Goal: Communication & Community: Answer question/provide support

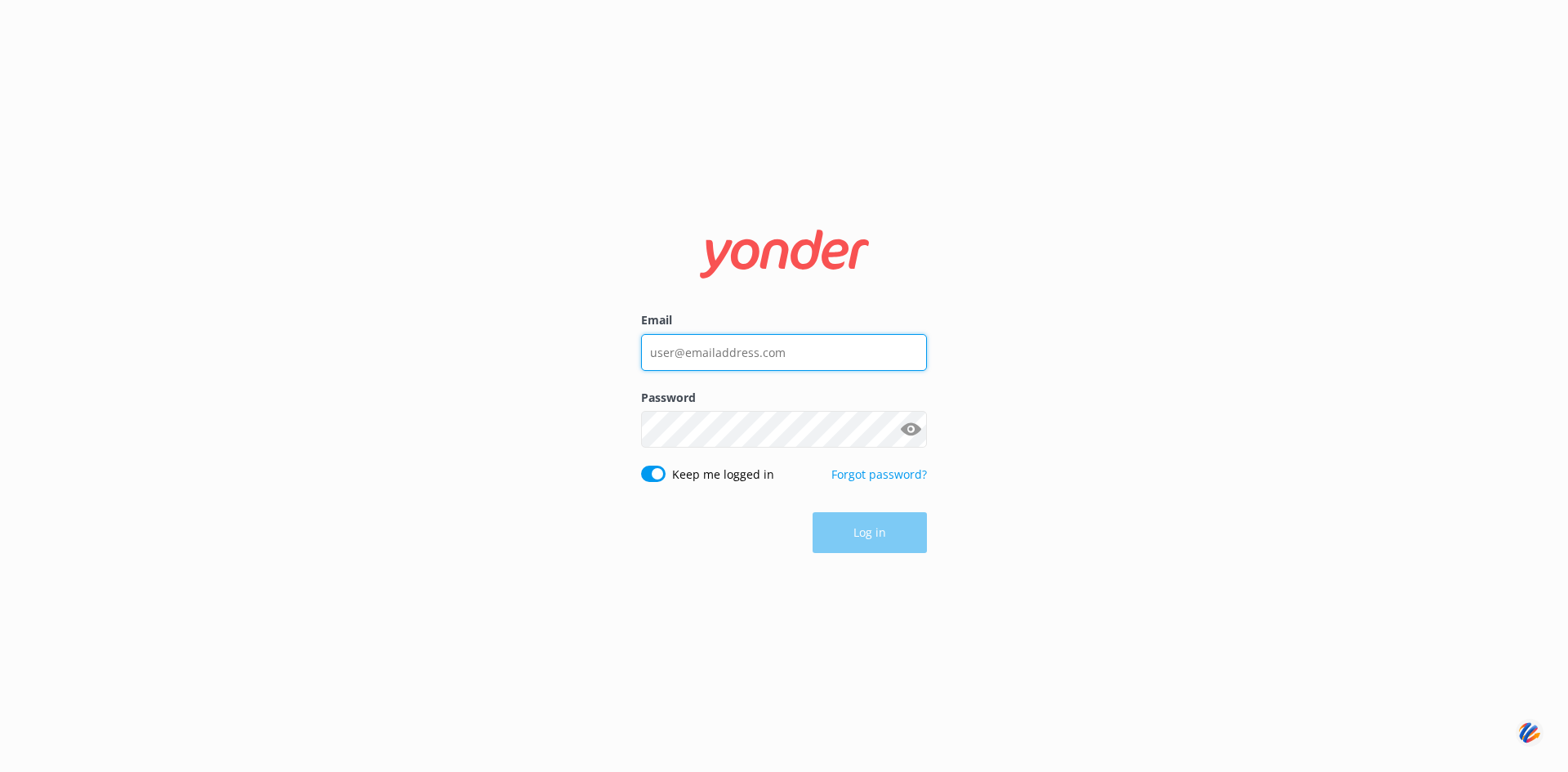
type input "[PERSON_NAME][EMAIL_ADDRESS][DOMAIN_NAME]"
click at [852, 532] on div "Log in" at bounding box center [784, 533] width 286 height 41
click at [865, 532] on button "Log in" at bounding box center [870, 533] width 115 height 41
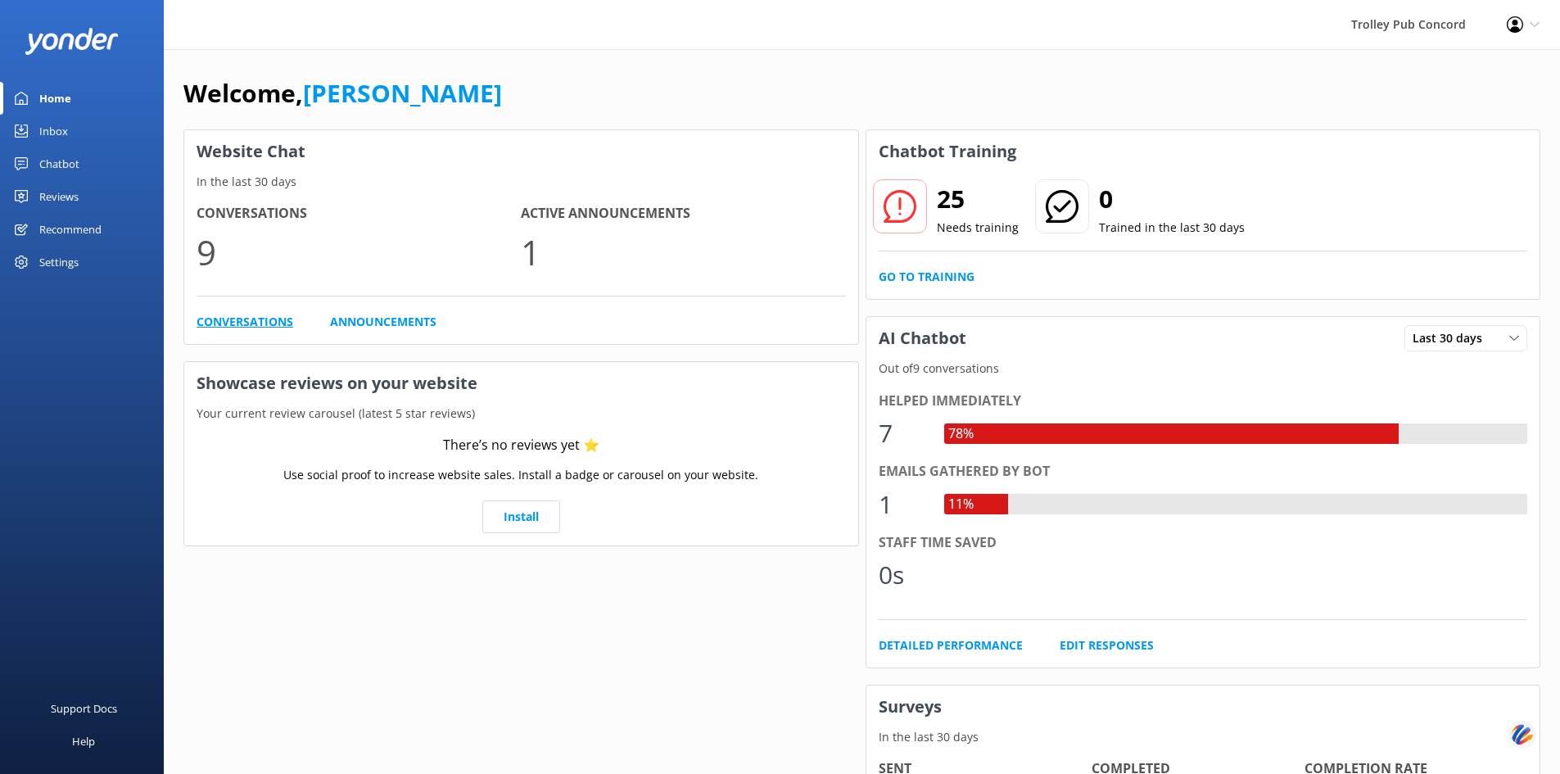
click at [246, 320] on link "Conversations" at bounding box center [245, 322] width 97 height 18
